Goal: Information Seeking & Learning: Learn about a topic

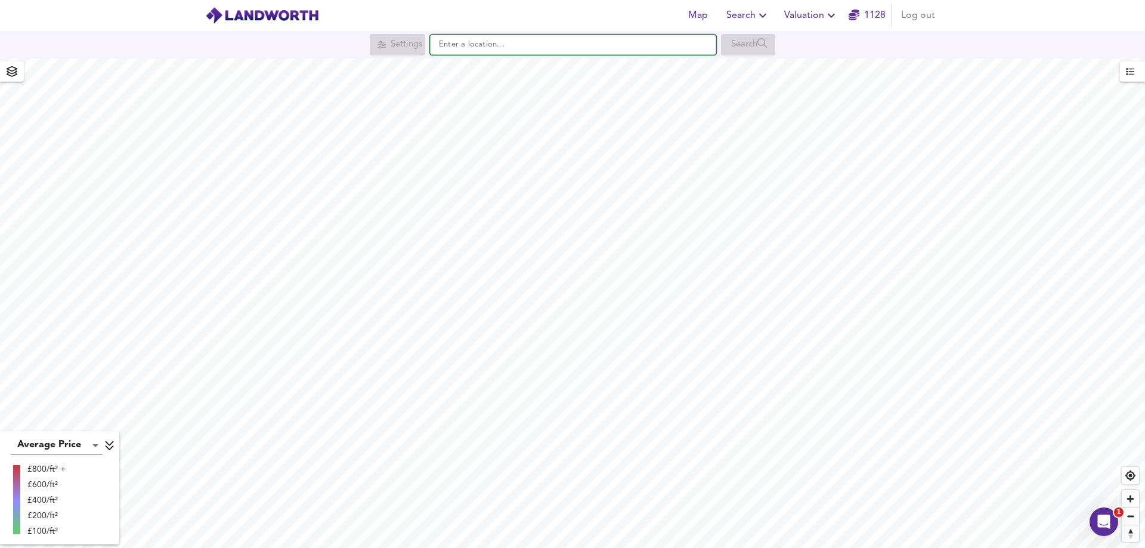
click at [523, 39] on input "text" at bounding box center [573, 45] width 286 height 20
click at [493, 69] on small "[PERSON_NAME], Morecambe" at bounding box center [541, 68] width 97 height 7
type input "[PERSON_NAME][STREET_ADDRESS]"
checkbox input "false"
checkbox input "true"
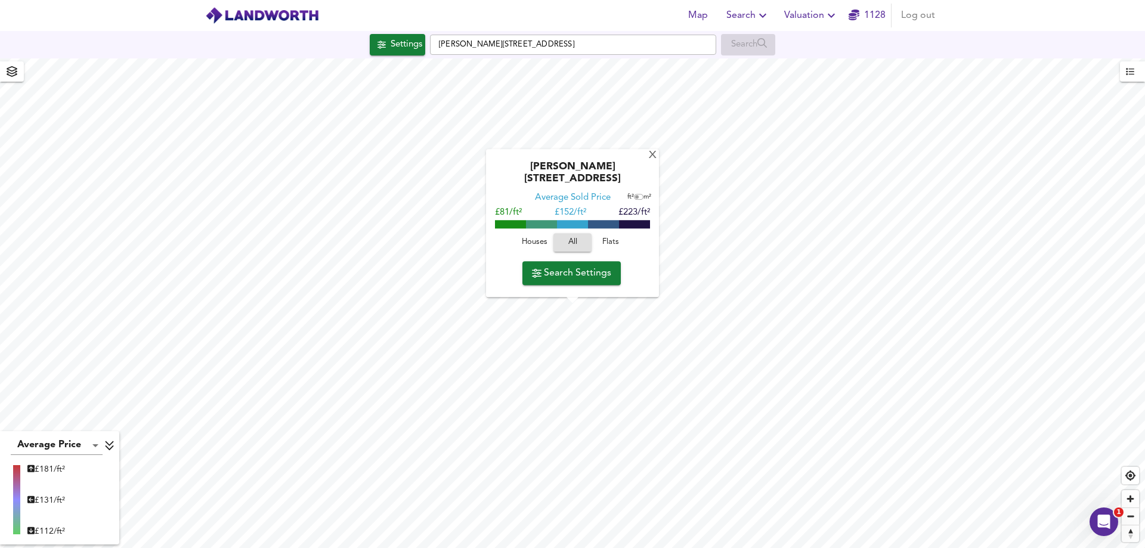
click at [539, 248] on span "Houses" at bounding box center [534, 243] width 32 height 14
type input "201"
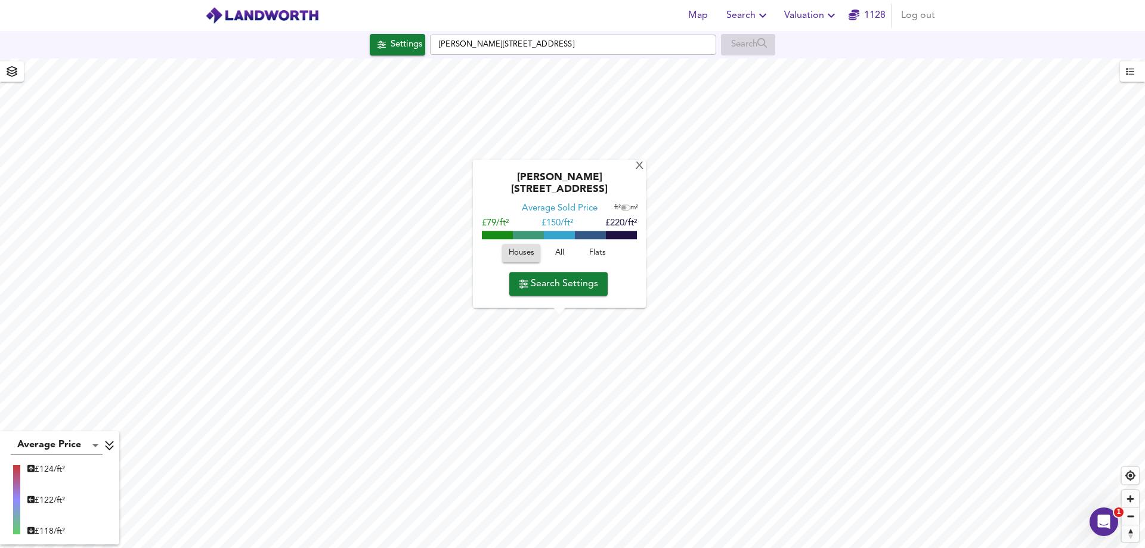
click at [623, 207] on input "checkbox" at bounding box center [624, 208] width 18 height 6
click at [631, 212] on span "m²" at bounding box center [635, 208] width 8 height 7
click at [626, 210] on input "checkbox" at bounding box center [624, 208] width 18 height 6
click at [626, 210] on input "checkbox" at bounding box center [628, 208] width 18 height 6
checkbox input "false"
